Goal: Information Seeking & Learning: Find specific fact

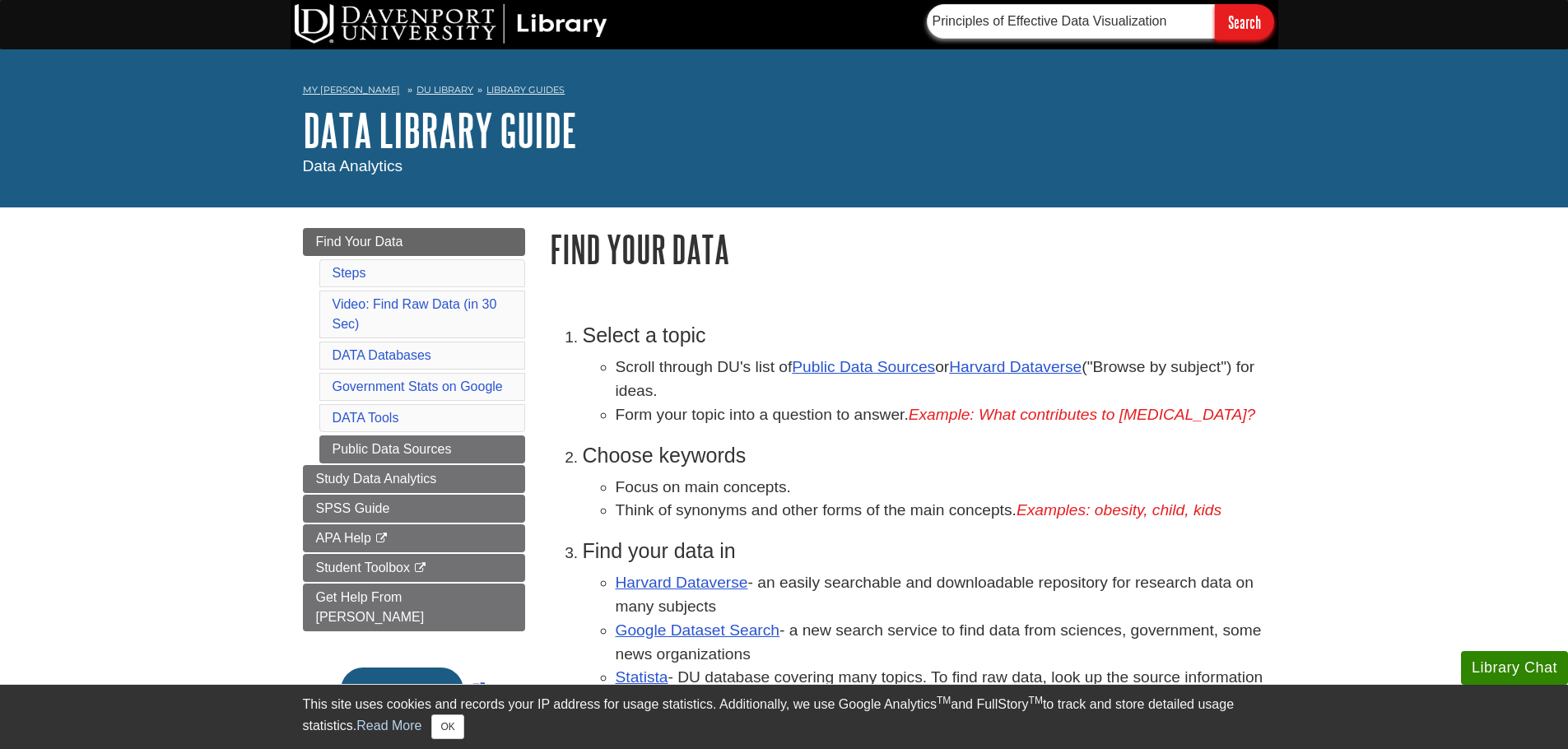
click at [1010, 30] on input "Principles of Effective Data Visualization" at bounding box center [1070, 21] width 288 height 35
paste input "Show Me the Numbers: Designing Tables and Graphs to Enlighten"
click at [1252, 21] on input "Search" at bounding box center [1244, 21] width 59 height 36
click at [1025, 28] on input "Principles of Show Me the Numbers: Designing Tables and Graphs to EnlightenEffe…" at bounding box center [1070, 21] width 288 height 35
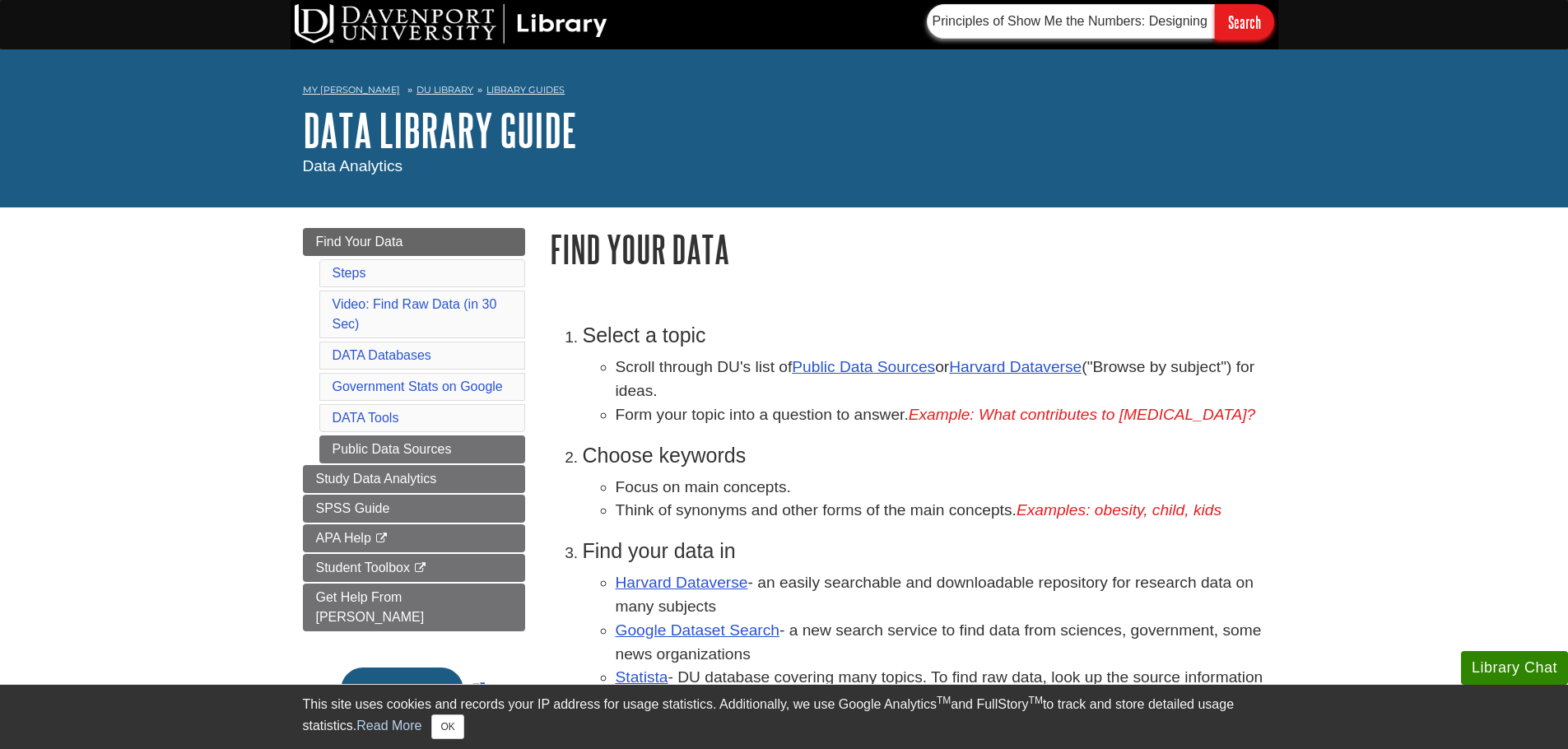
click at [1025, 28] on input "Principles of Show Me the Numbers: Designing Tables and Graphs to EnlightenEffe…" at bounding box center [1070, 21] width 288 height 35
paste input "Doing Better Data Visualization”"
click at [1215, 4] on input "Search" at bounding box center [1244, 21] width 59 height 36
click at [1262, 35] on input "Search" at bounding box center [1244, 21] width 59 height 36
click at [1030, 20] on input "Doing Better Data Visualization”" at bounding box center [1070, 21] width 288 height 35
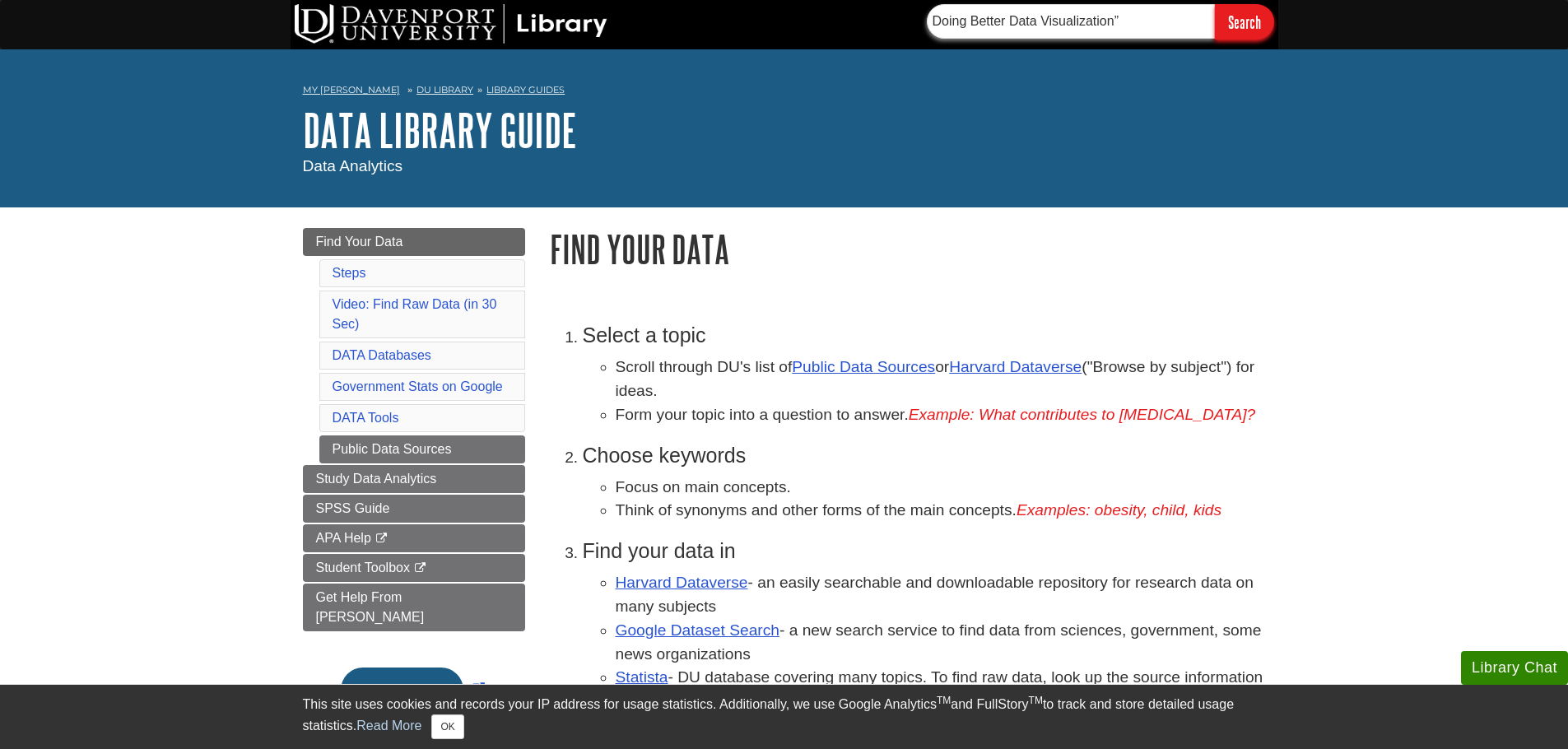
click at [1029, 21] on input "Doing Better Data Visualization”" at bounding box center [1070, 21] width 288 height 35
paste input "([PERSON_NAME] & [PERSON_NAME], 2021)"
click at [1242, 27] on input "Search" at bounding box center [1244, 21] width 59 height 36
click at [1018, 25] on input "Doing Better Data Visualization” ([PERSON_NAME] & [PERSON_NAME], 2021)" at bounding box center [1070, 21] width 288 height 35
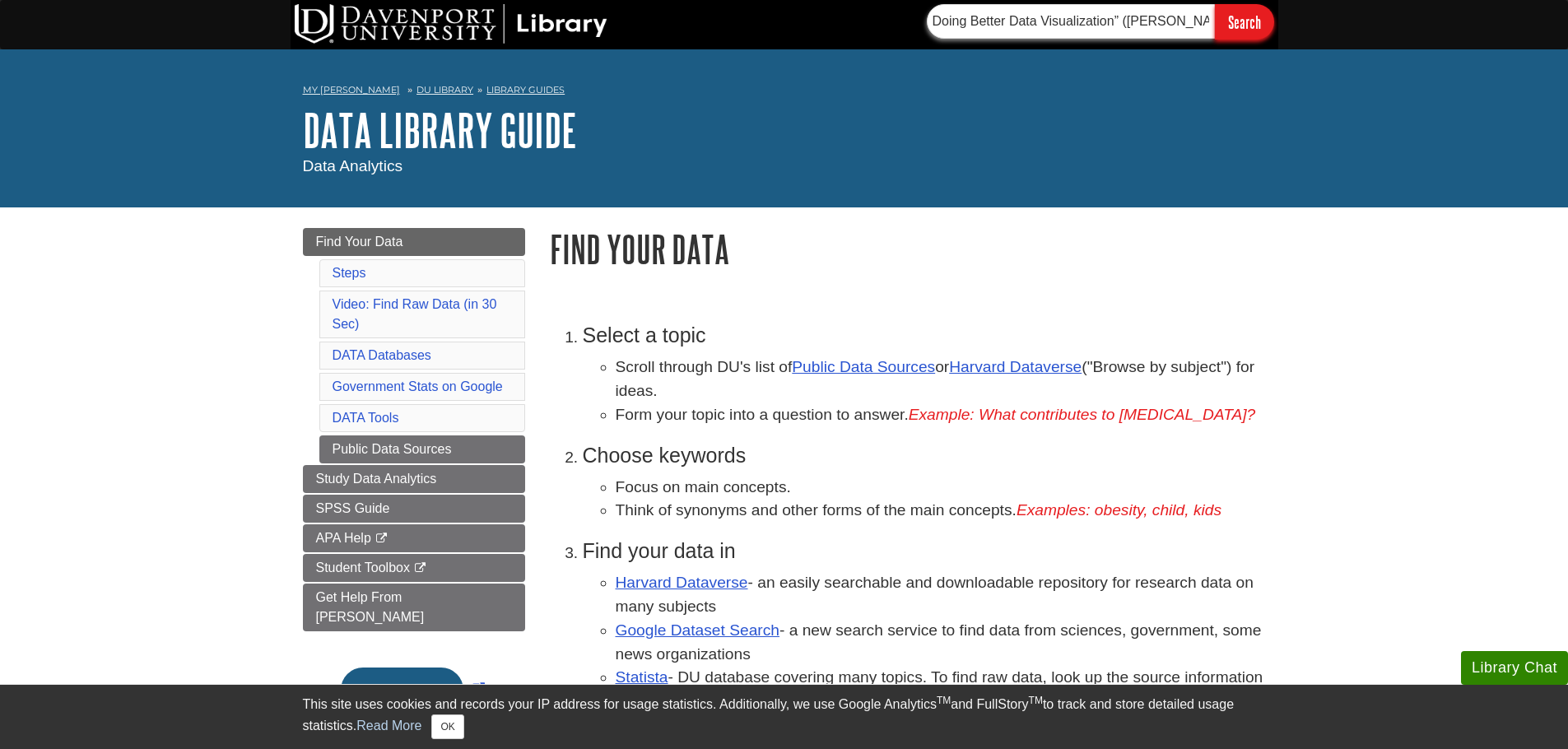
click at [1018, 25] on input "Doing Better Data Visualization” ([PERSON_NAME] & [PERSON_NAME], 2021)" at bounding box center [1070, 21] width 288 height 35
paste input "Best practices for data visualization: creating and evaluating a report"
type input "Best practices for data visualization: creating and evaluating a report"
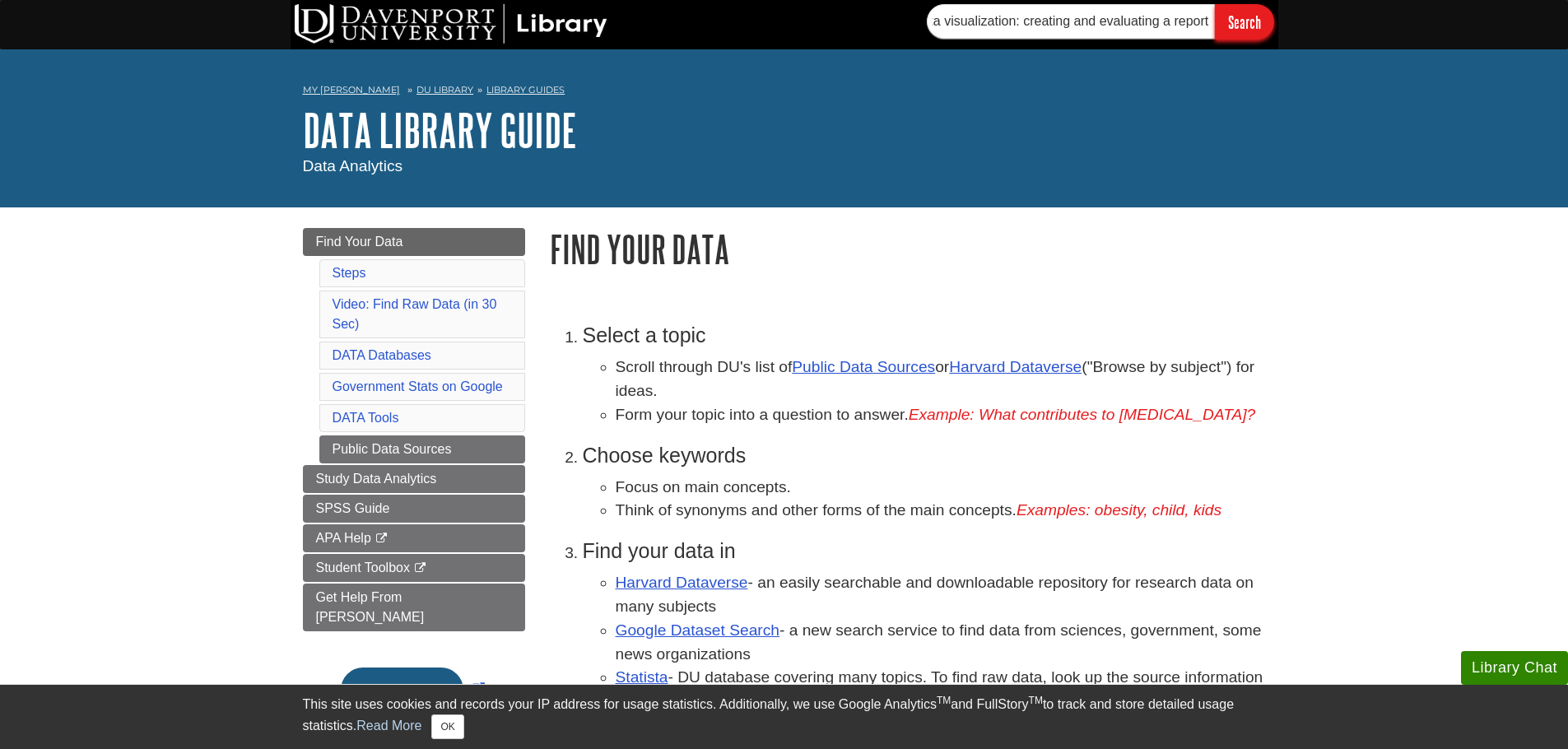
scroll to position [0, 0]
click at [1238, 27] on input "Search" at bounding box center [1244, 21] width 59 height 36
